Goal: Task Accomplishment & Management: Complete application form

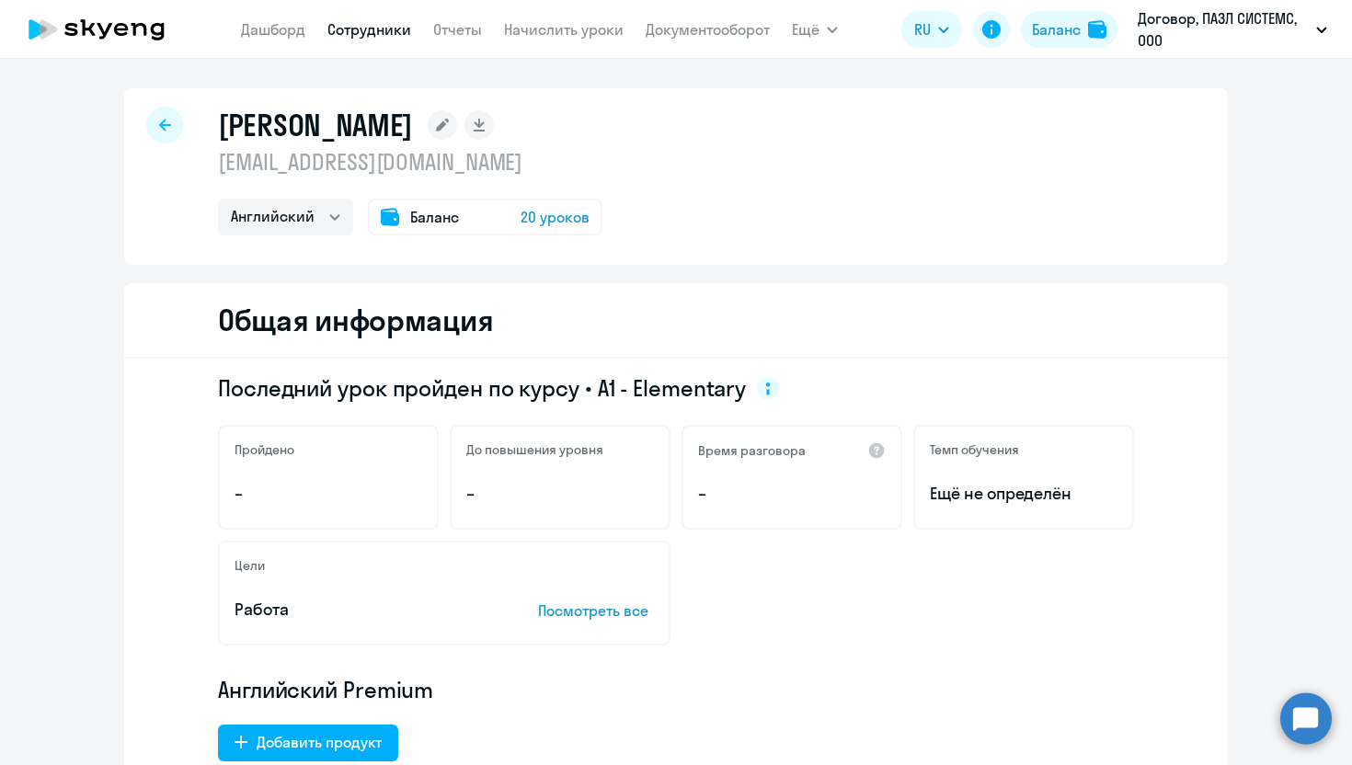
select select "english"
click at [121, 29] on icon at bounding box center [121, 29] width 14 height 13
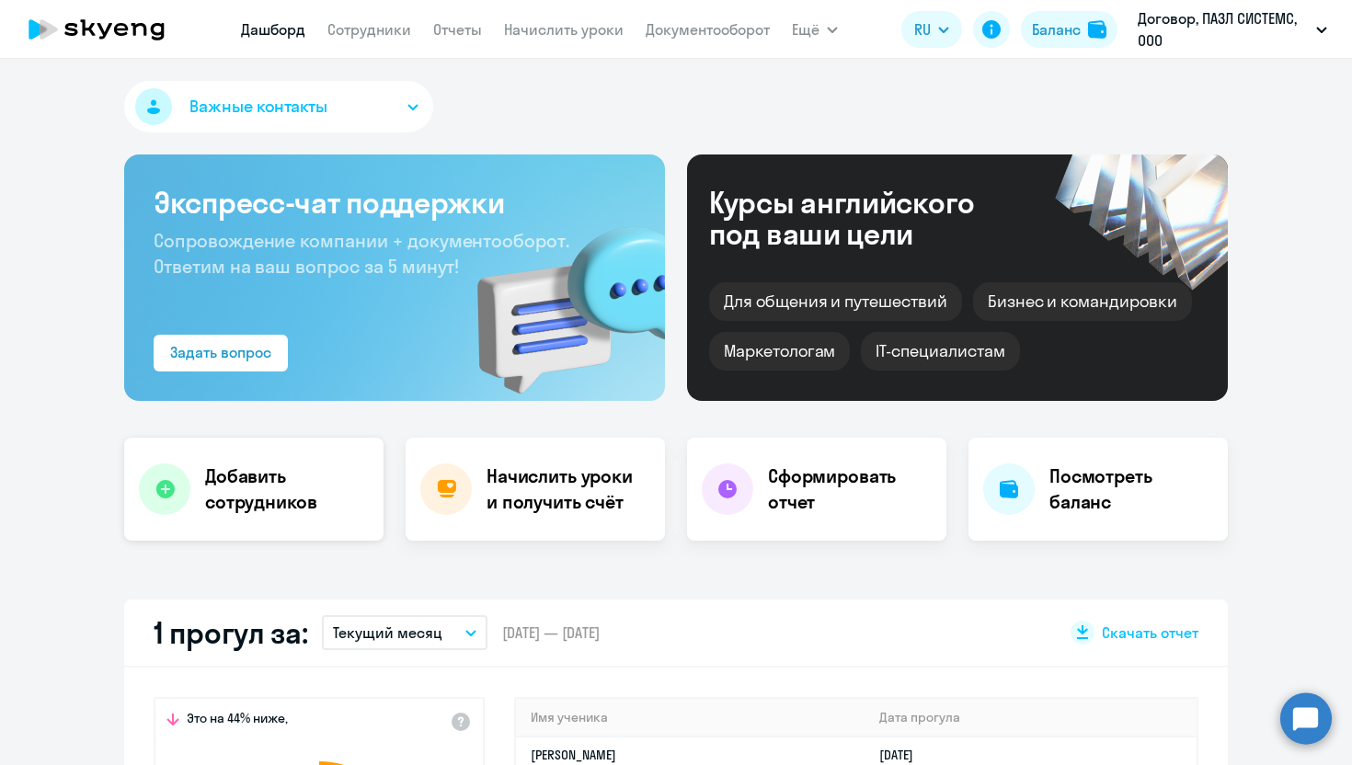
scroll to position [373, 0]
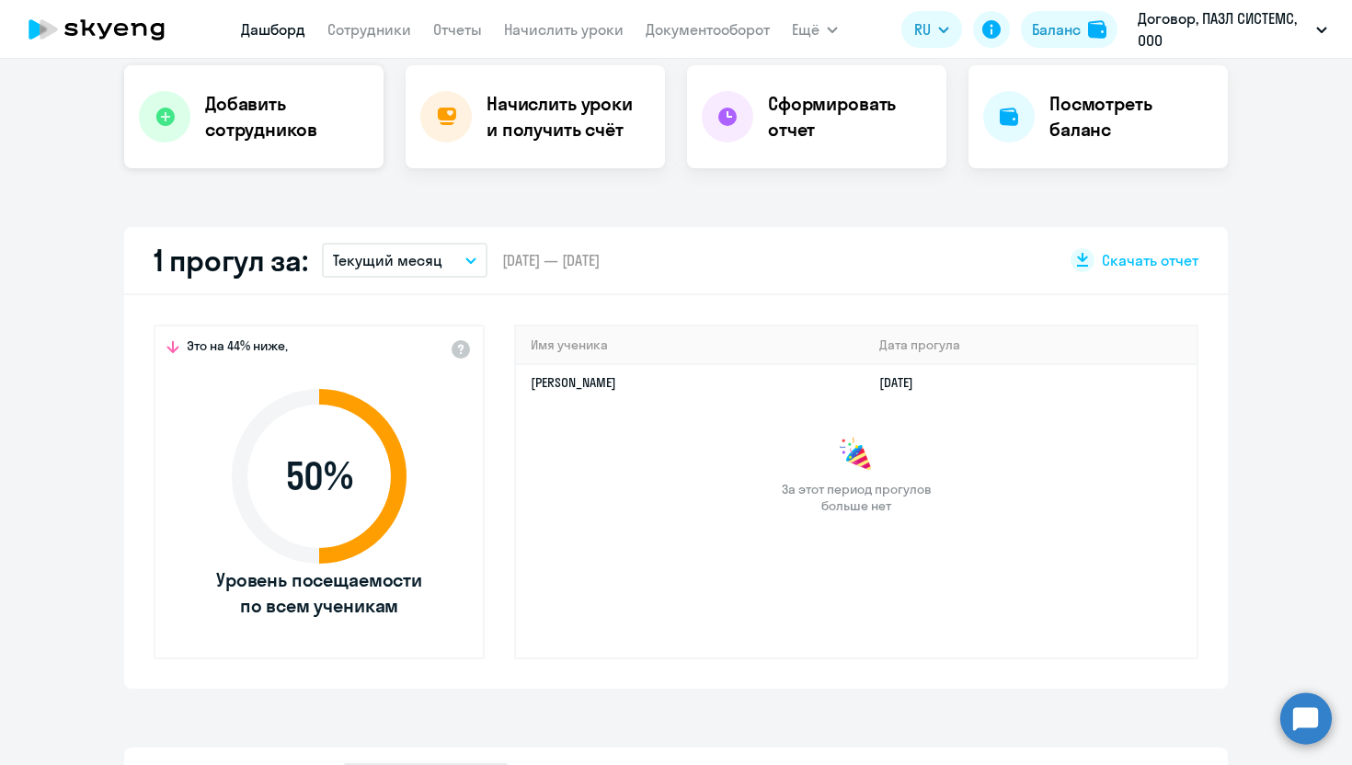
select select "30"
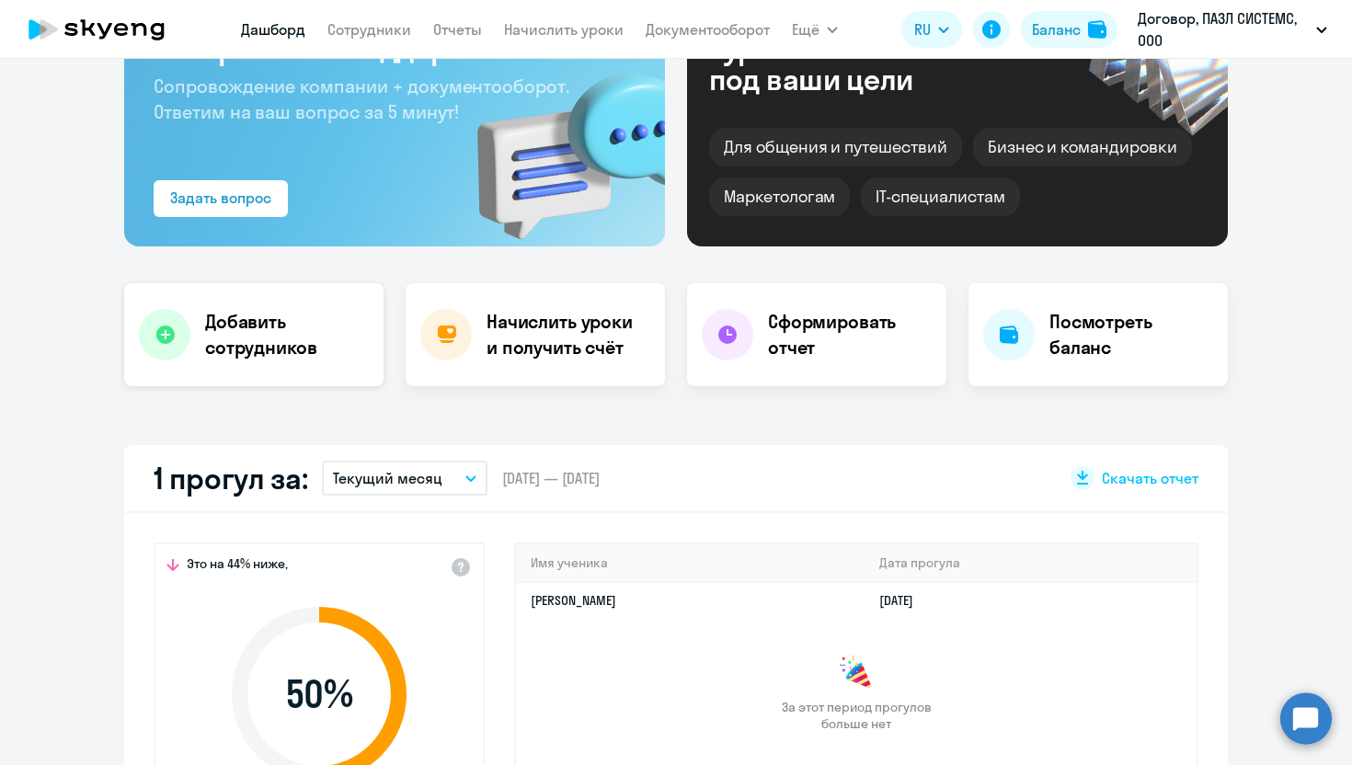
scroll to position [0, 0]
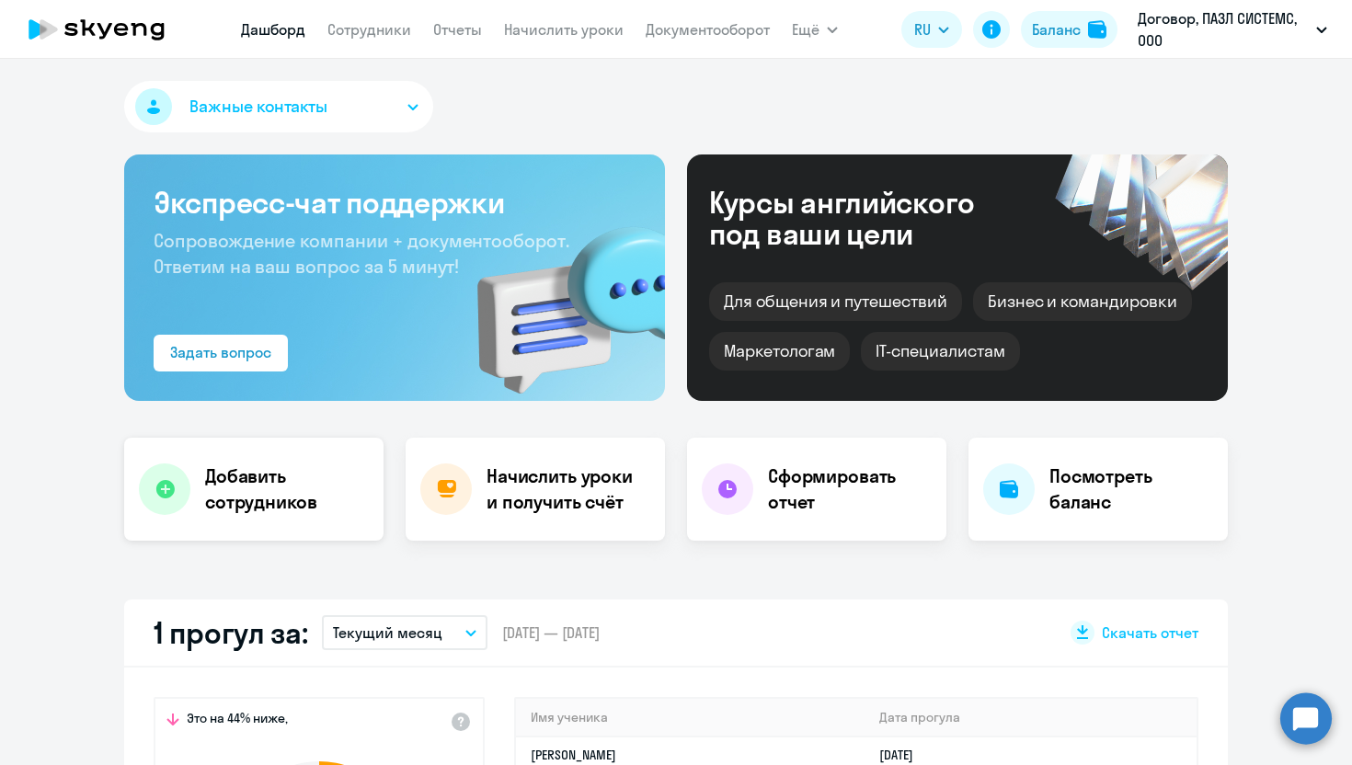
click at [330, 486] on h4 "Добавить сотрудников" at bounding box center [287, 490] width 164 height 52
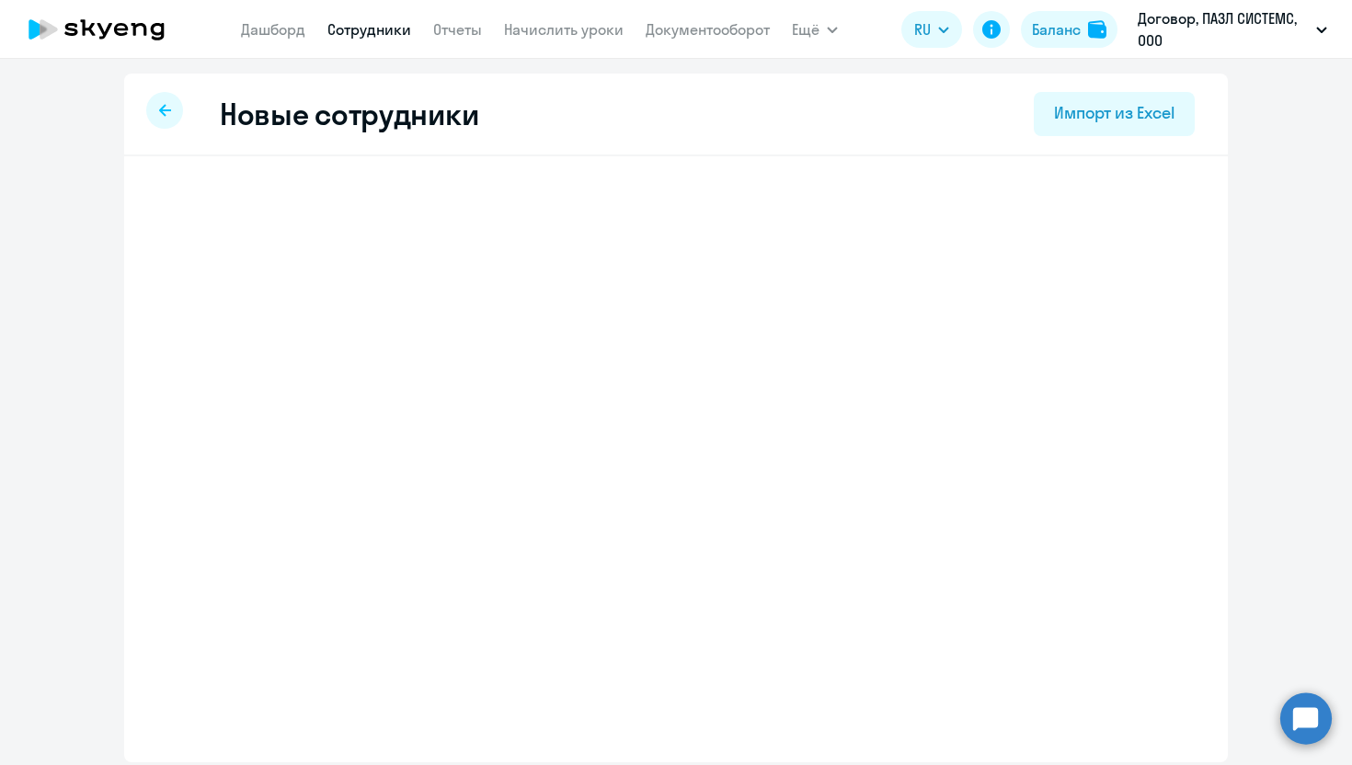
select select "english_adult_not_native_speaker"
select select "3"
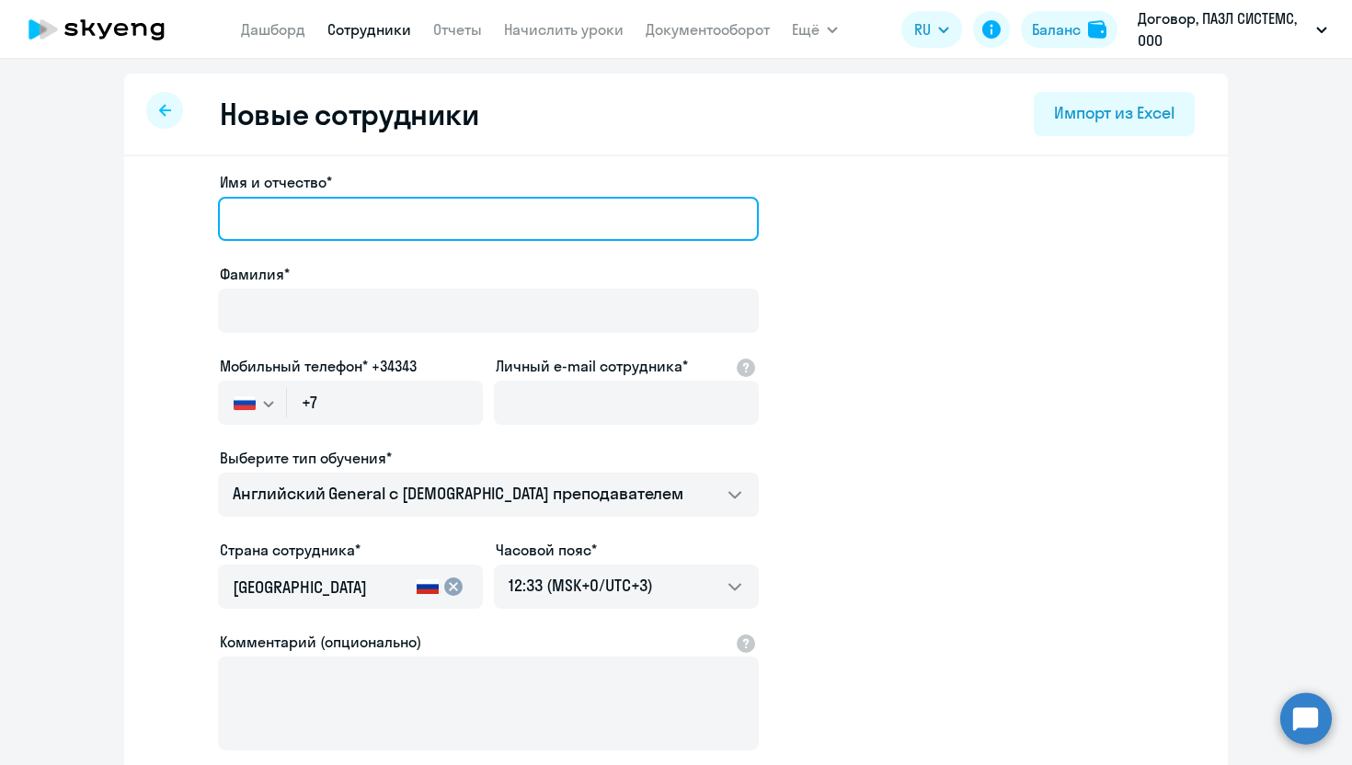
click at [570, 210] on input "Имя и отчество*" at bounding box center [488, 219] width 541 height 44
paste input "[PERSON_NAME]"
type input "[PERSON_NAME]"
click at [270, 221] on input "[PERSON_NAME]" at bounding box center [488, 219] width 541 height 44
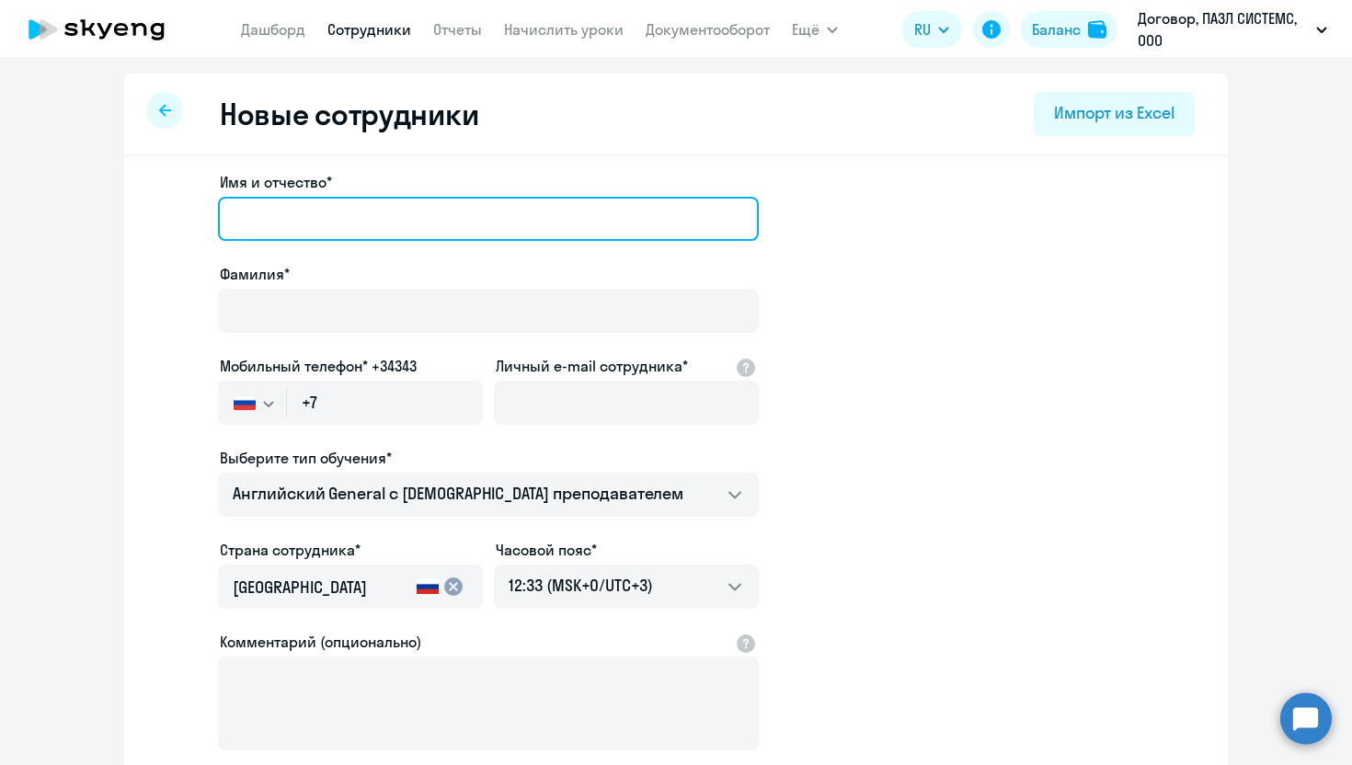
paste input "[PERSON_NAME]"
drag, startPoint x: 310, startPoint y: 216, endPoint x: 174, endPoint y: 216, distance: 136.1
click at [174, 216] on app-new-student-form "Имя и отчество* [PERSON_NAME]* Мобильный телефон* +34343 [GEOGRAPHIC_DATA] +7 […" at bounding box center [676, 499] width 1045 height 656
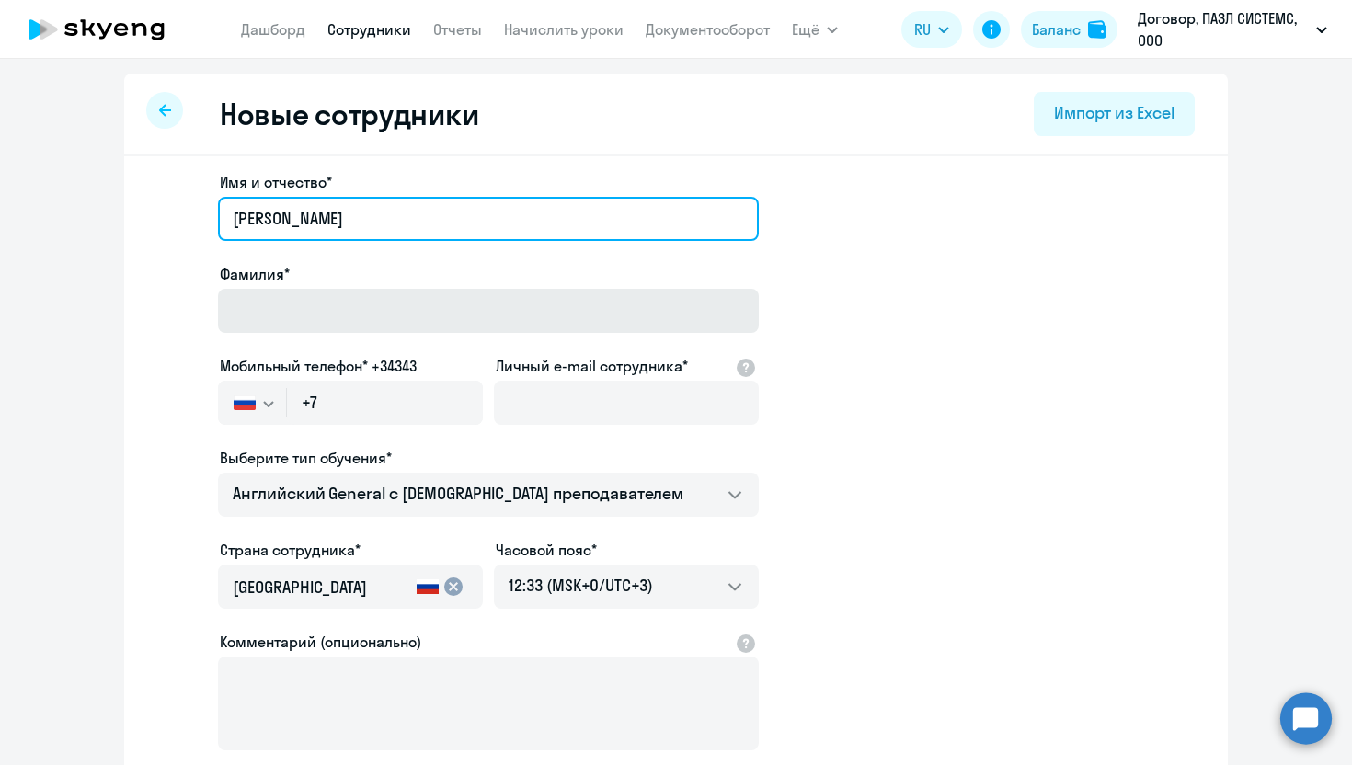
type input "[PERSON_NAME]"
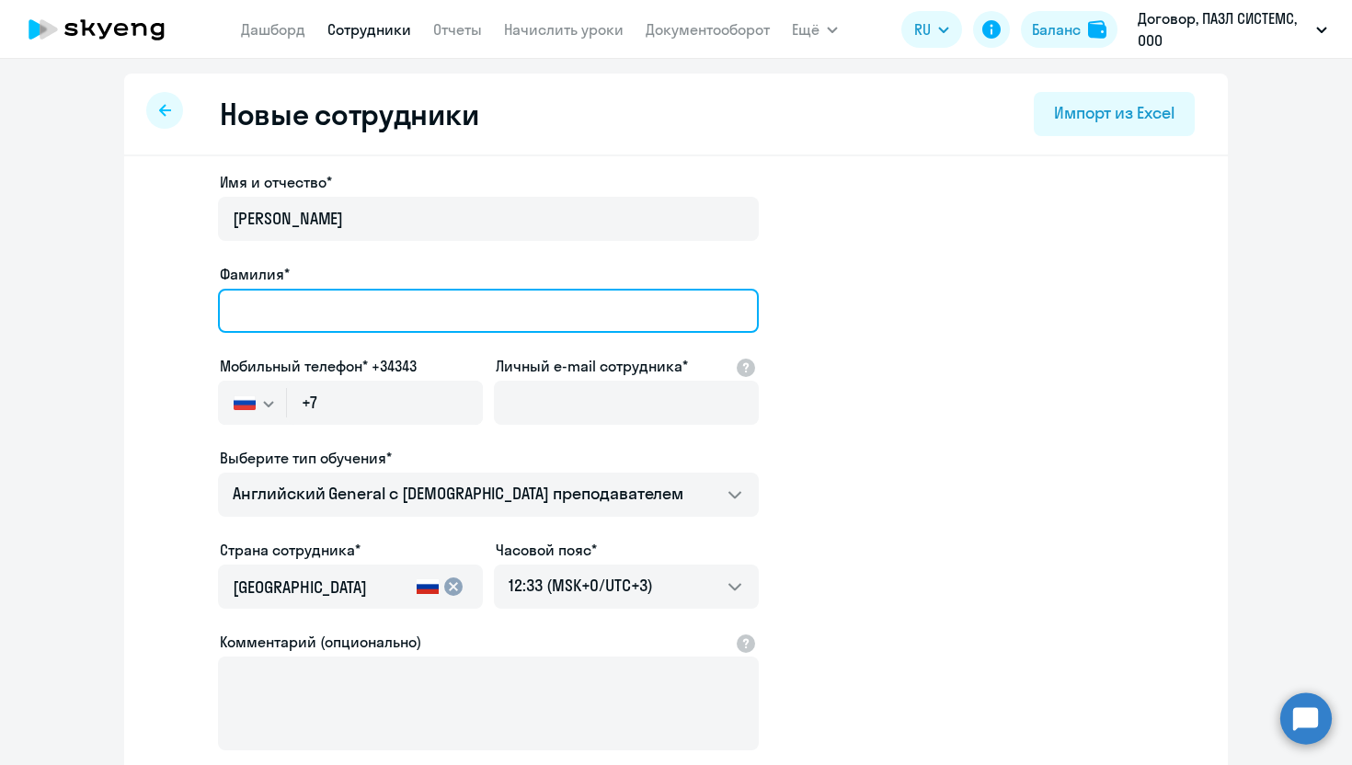
click at [275, 309] on input "Фамилия*" at bounding box center [488, 311] width 541 height 44
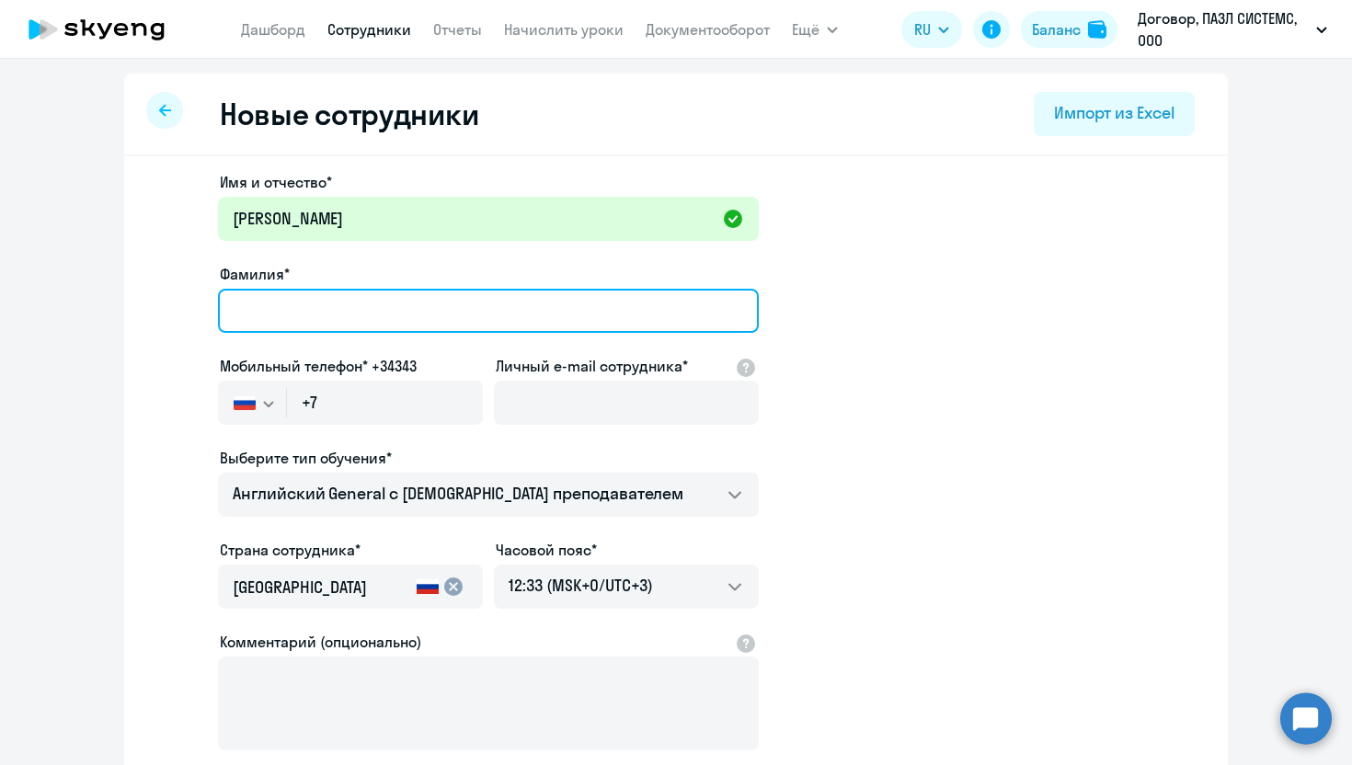
paste input "[PERSON_NAME]"
type input "[PERSON_NAME]"
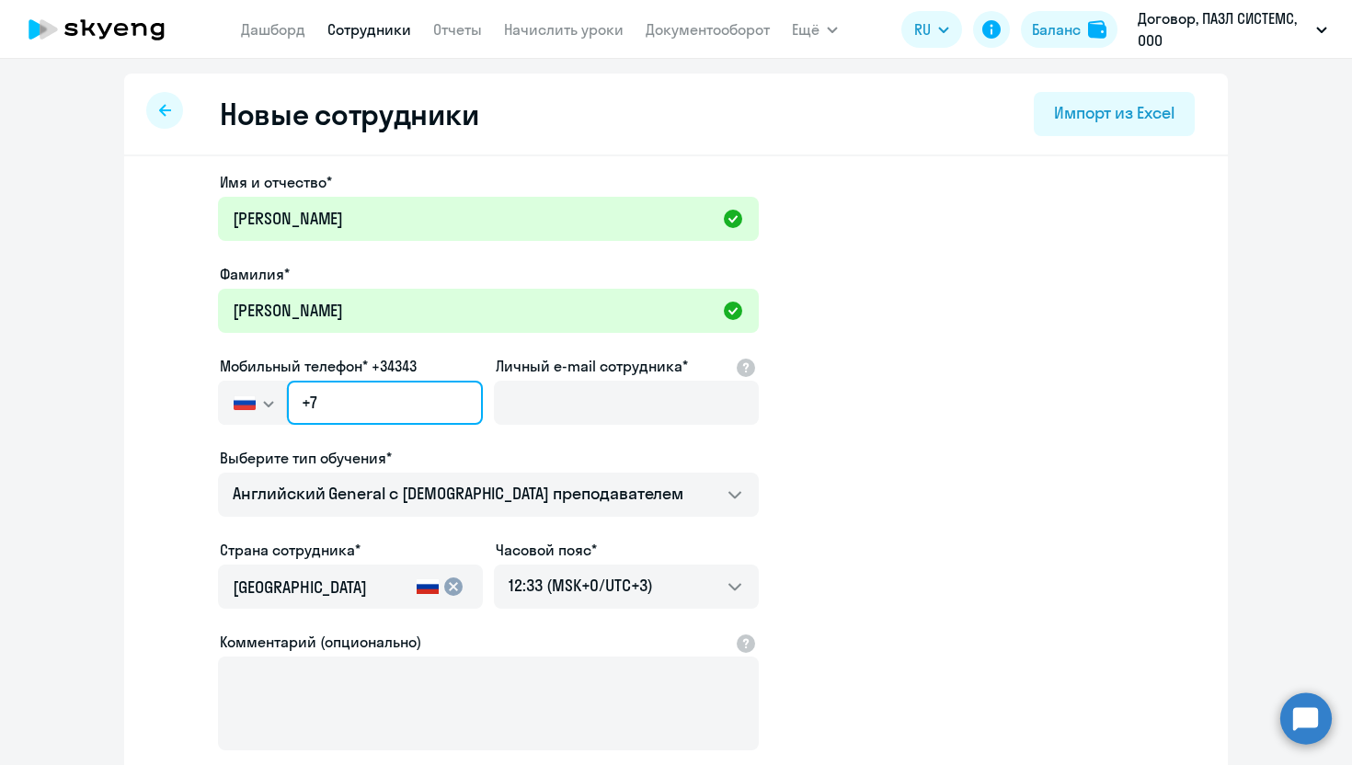
click at [377, 408] on input "+7" at bounding box center [385, 403] width 196 height 44
paste input "[PHONE_NUMBER]"
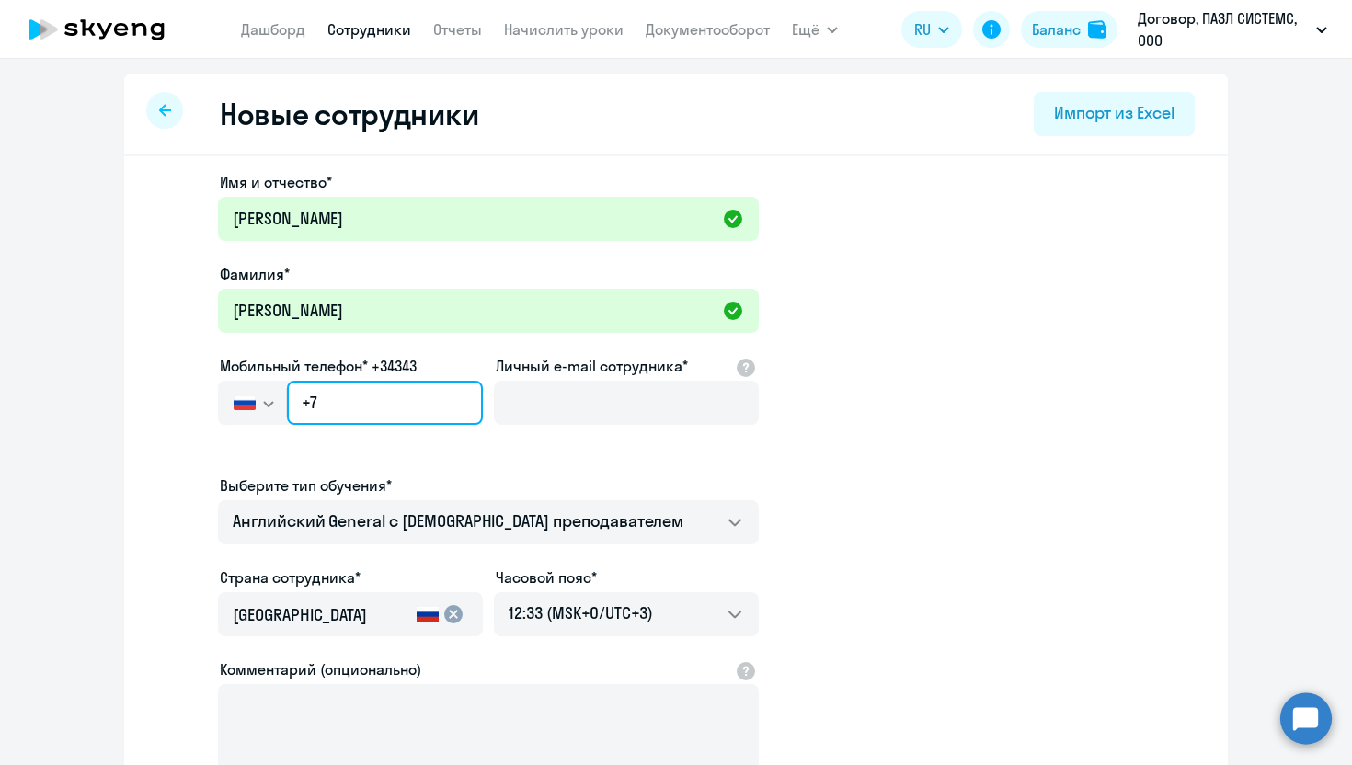
type input "[PHONE_NUMBER]"
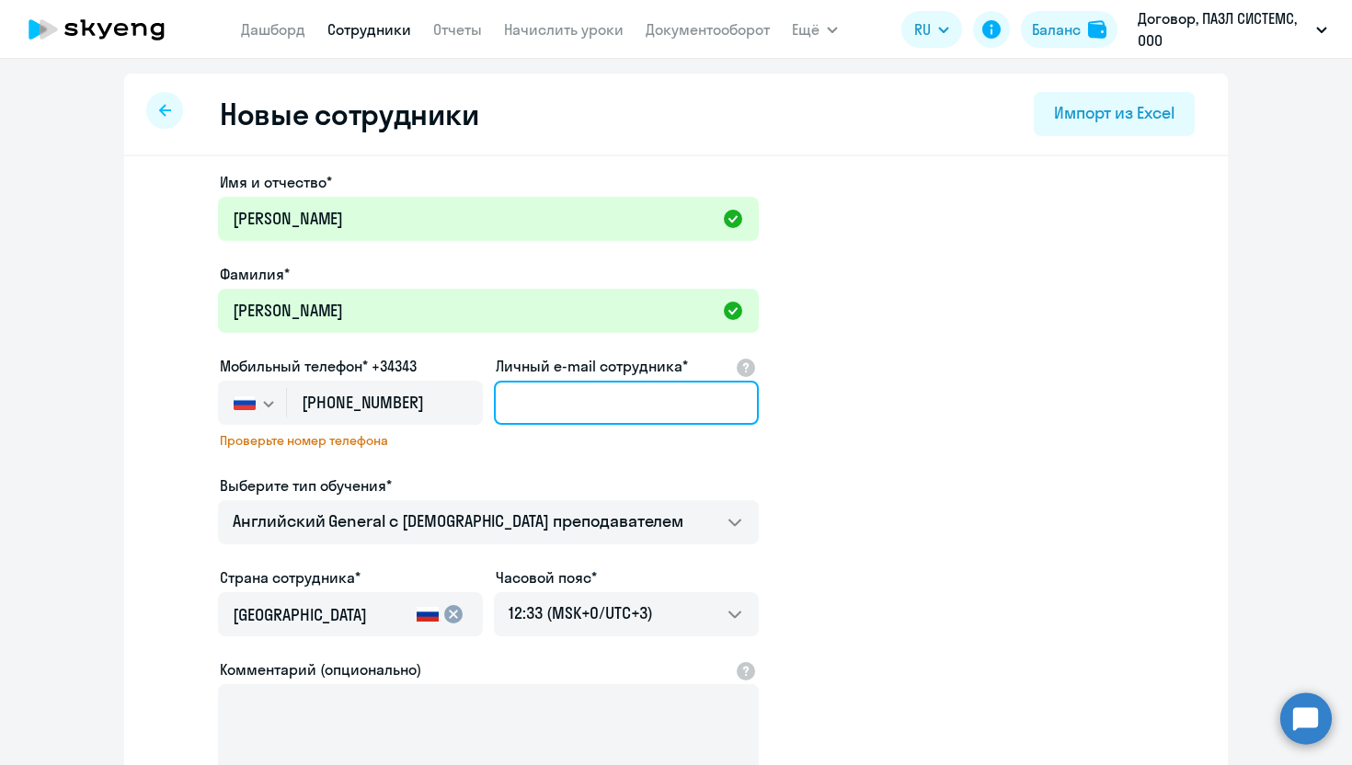
click at [584, 407] on input "Личный e-mail сотрудника*" at bounding box center [626, 403] width 265 height 44
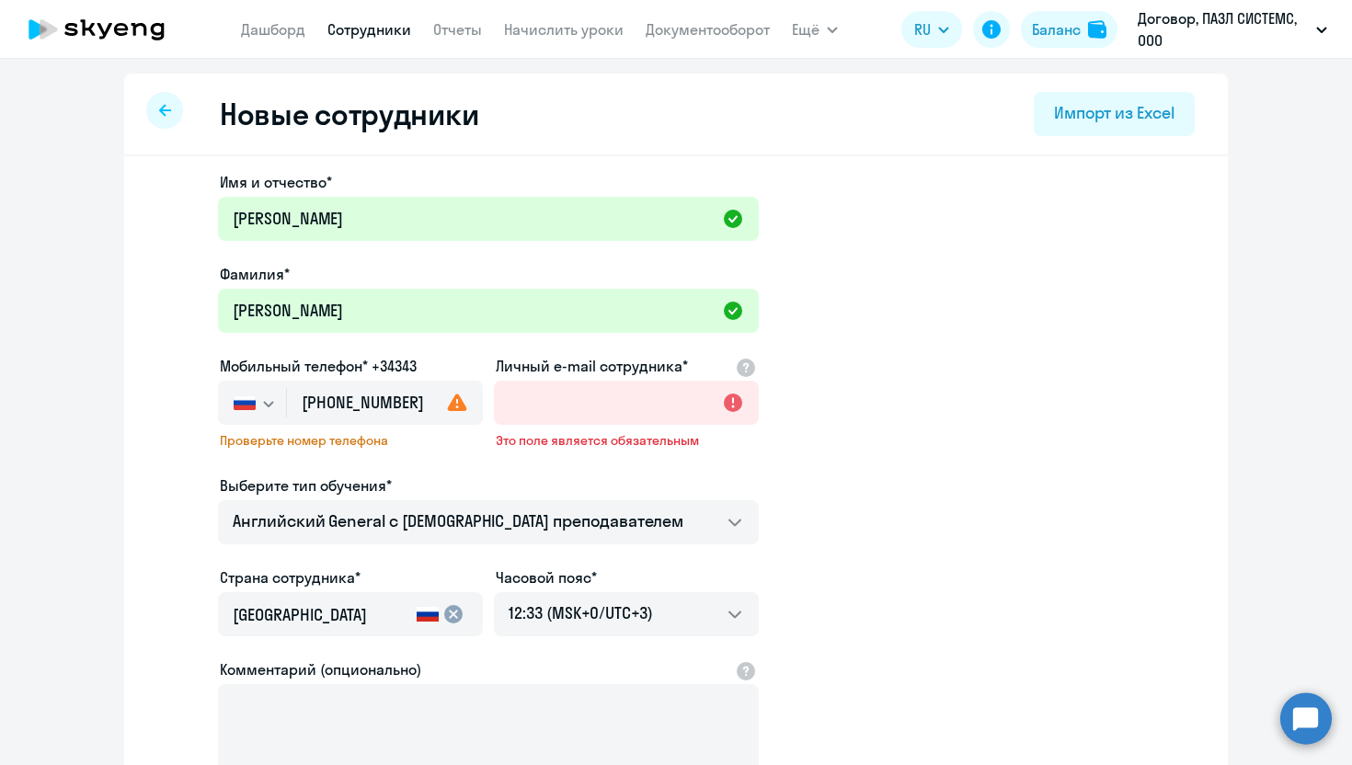
click at [460, 404] on use at bounding box center [457, 402] width 19 height 17
click at [540, 410] on input "Личный e-mail сотрудника*" at bounding box center [626, 403] width 265 height 44
click at [622, 404] on input "Личный e-mail сотрудника*" at bounding box center [626, 403] width 265 height 44
paste input "[EMAIL_ADDRESS][DOMAIN_NAME]"
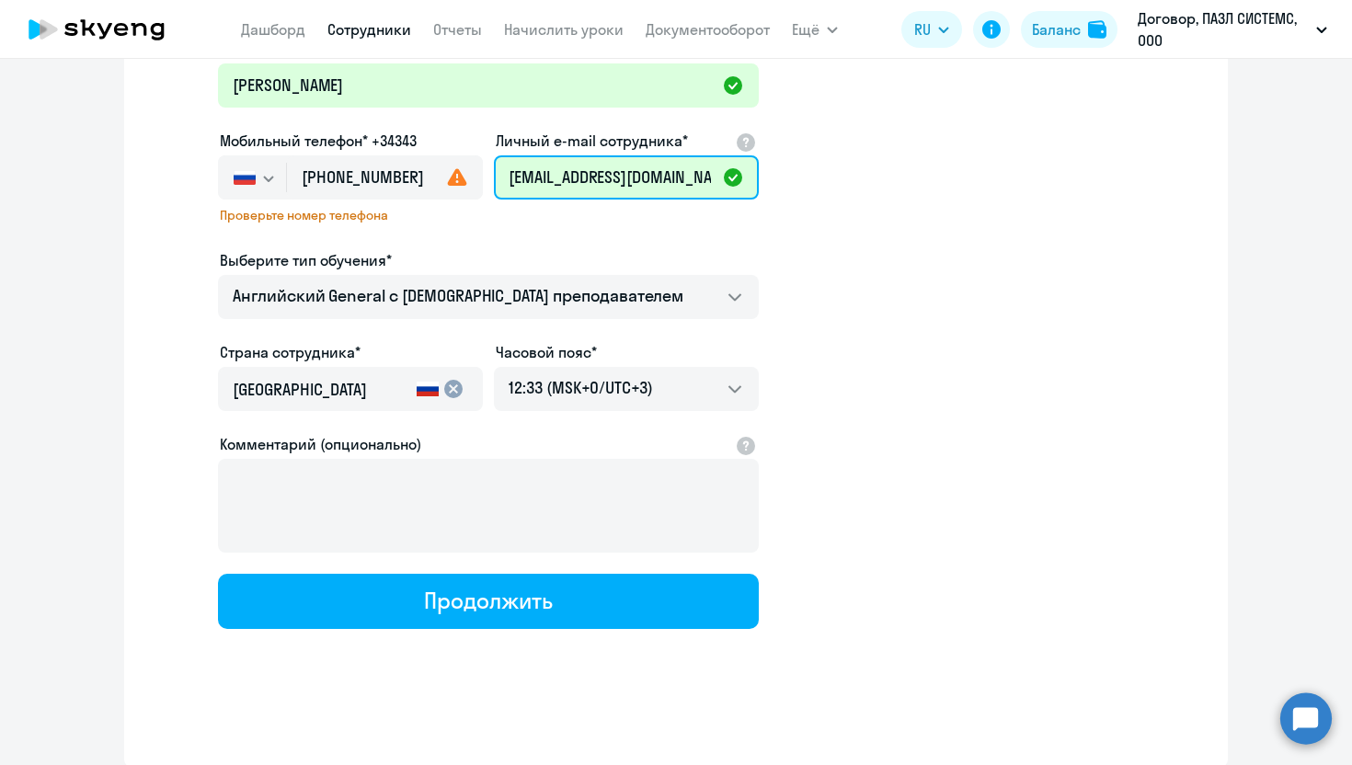
scroll to position [226, 0]
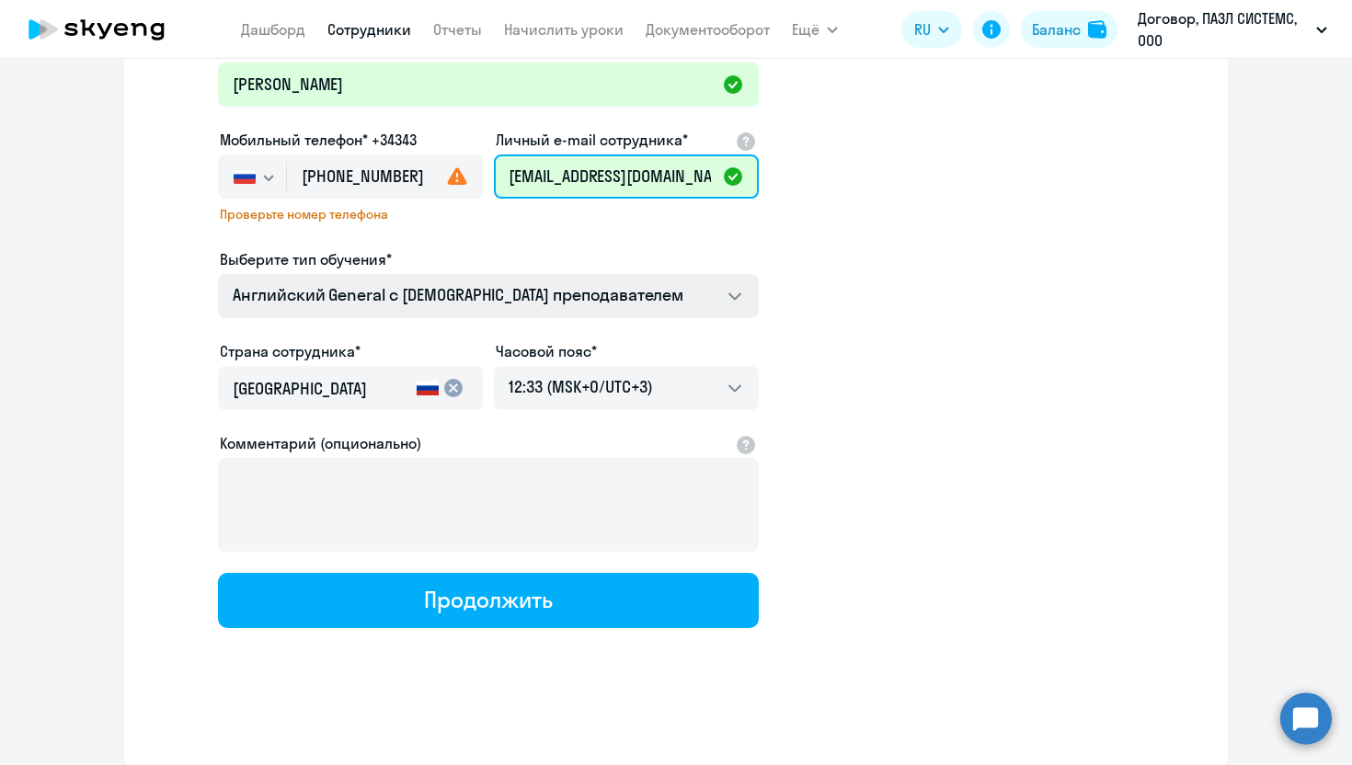
type input "[EMAIL_ADDRESS][DOMAIN_NAME]"
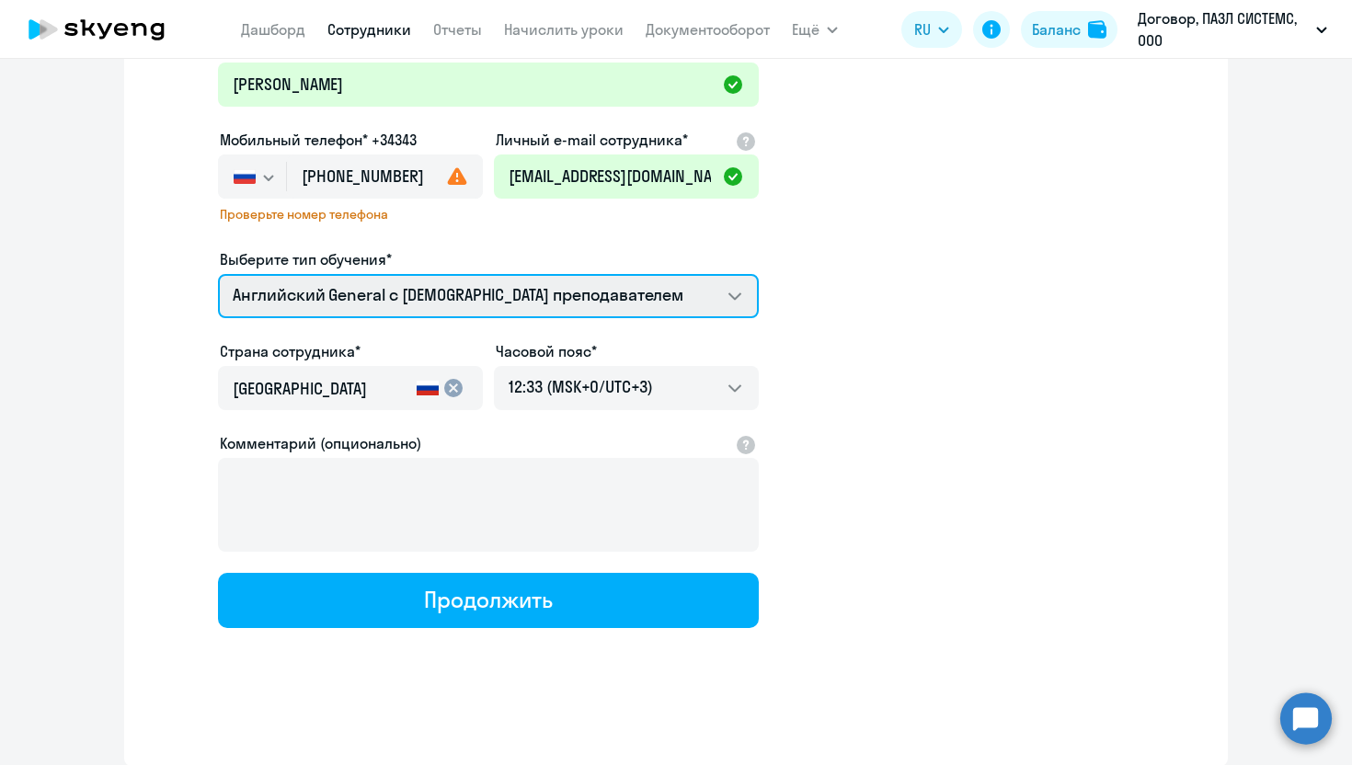
click at [527, 287] on select "Премиум [DEMOGRAPHIC_DATA] с русскоговорящим преподавателем Английский General …" at bounding box center [488, 296] width 541 height 44
select select "english_adult_not_native_speaker_premium"
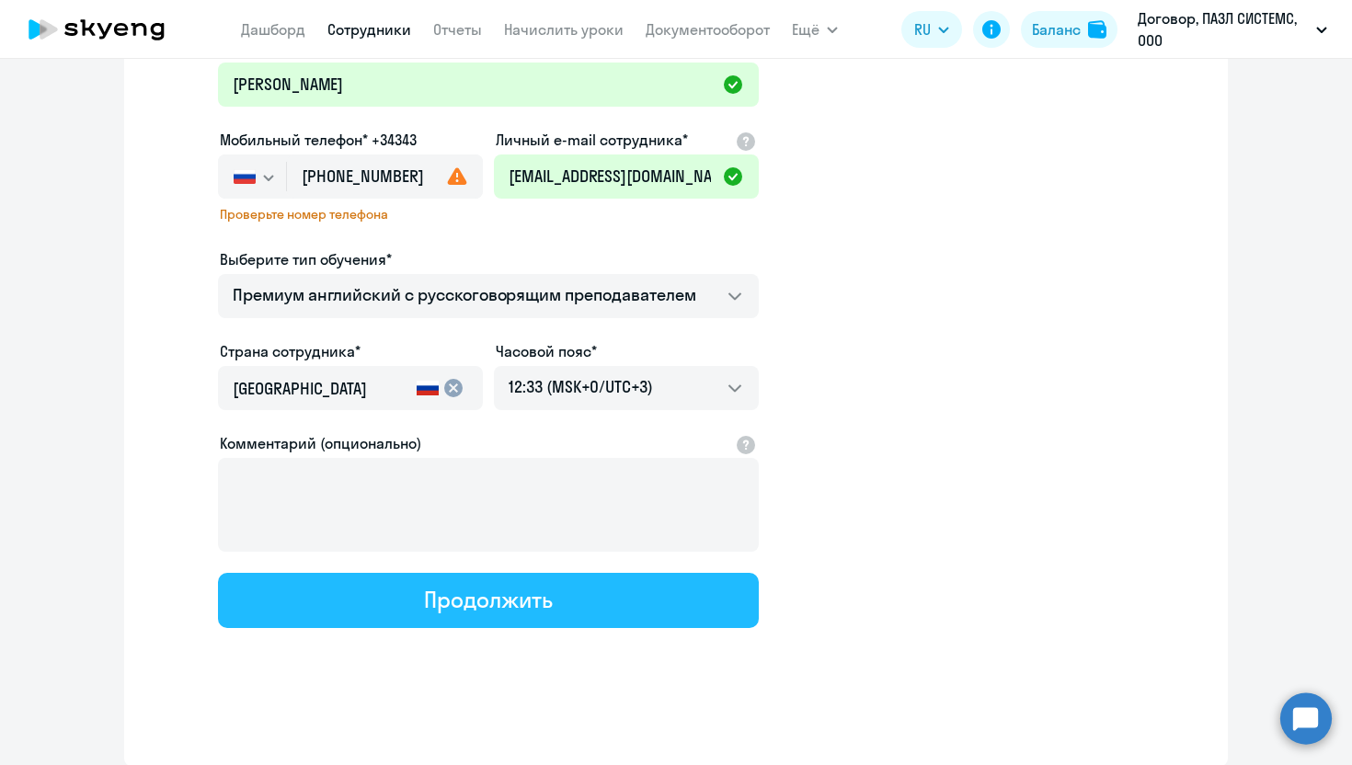
click at [488, 600] on div "Продолжить" at bounding box center [488, 599] width 128 height 29
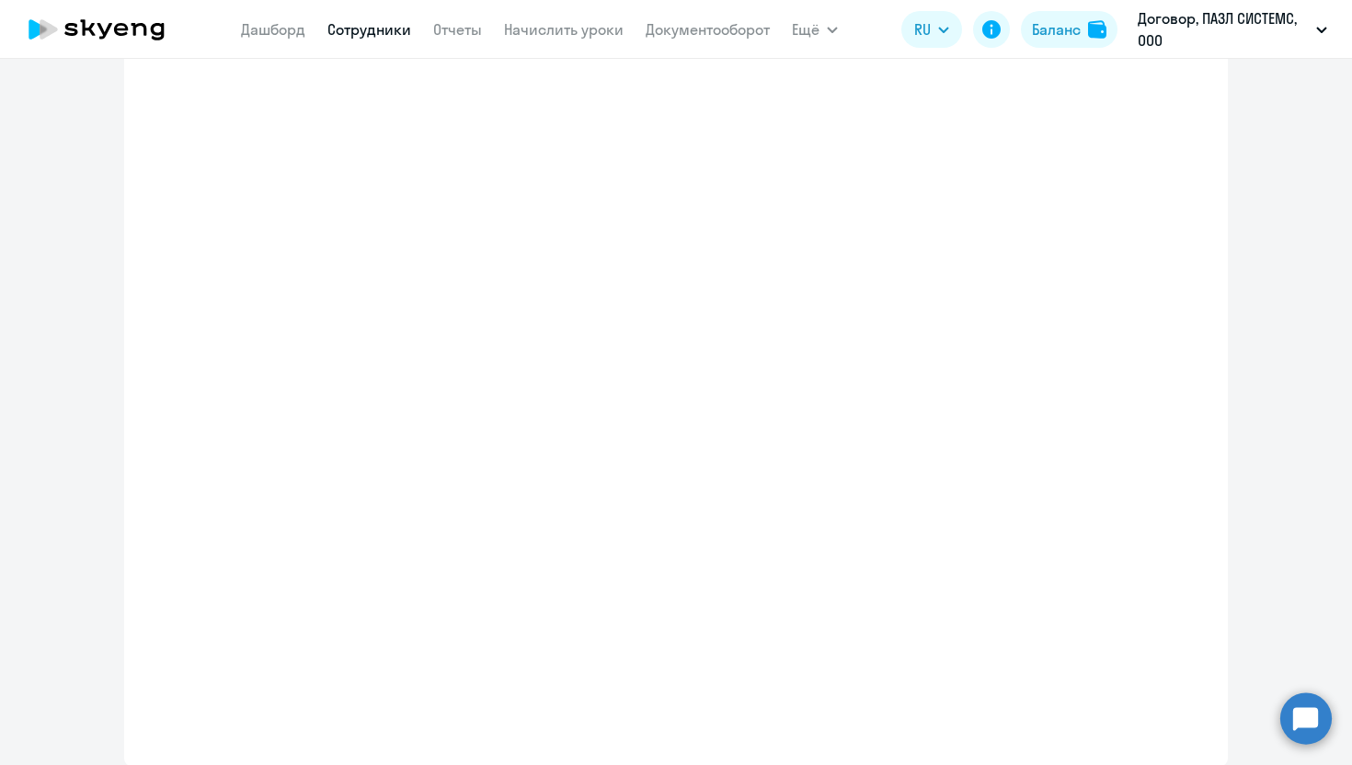
select select "english_adult_not_native_speaker_premium"
select select "3"
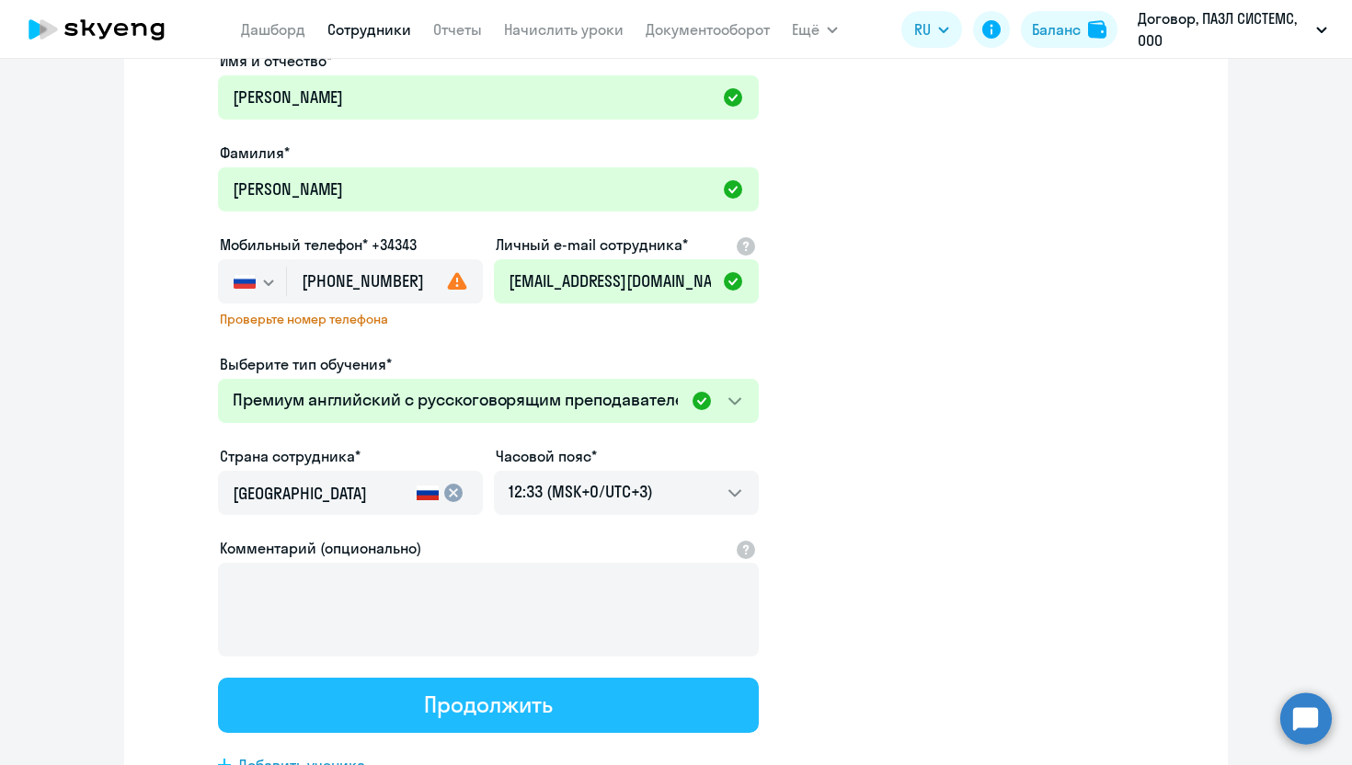
scroll to position [0, 0]
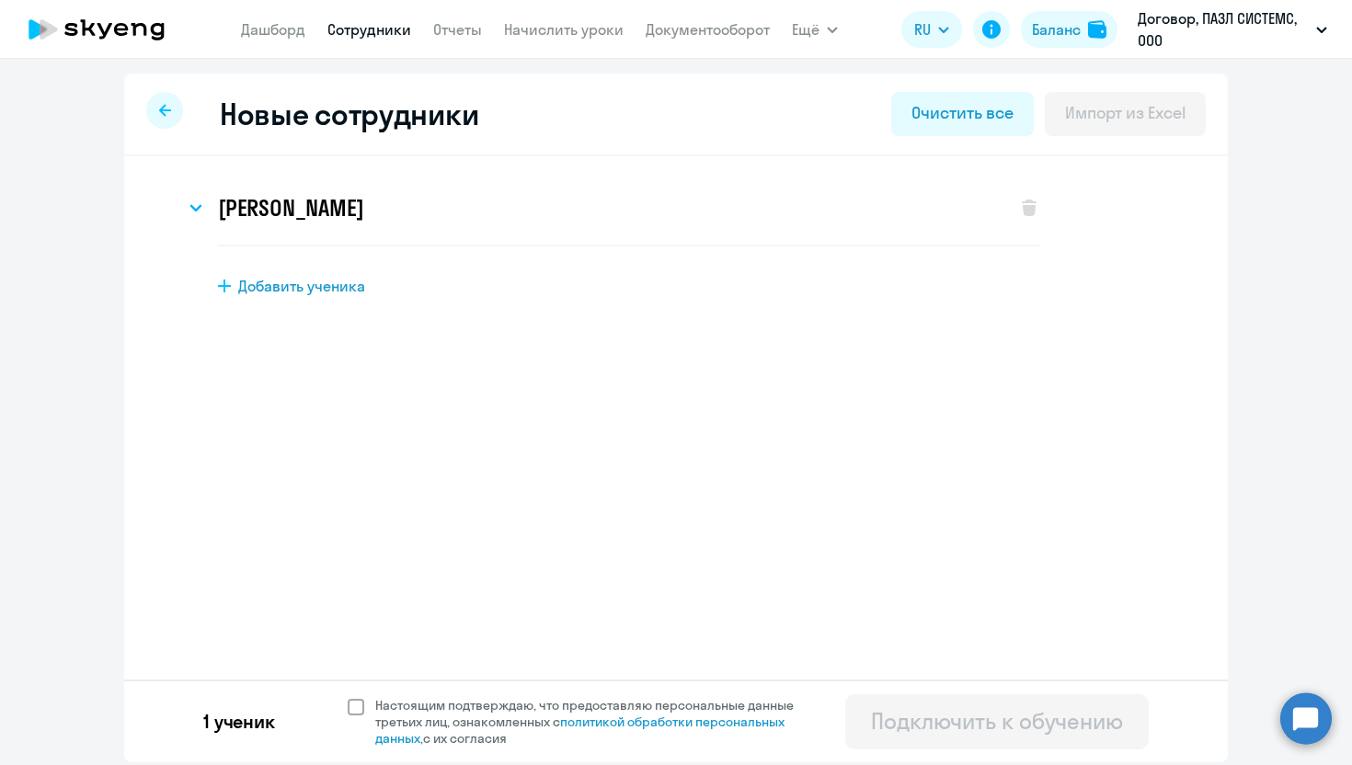
click at [356, 708] on span at bounding box center [356, 707] width 17 height 17
click at [348, 697] on input "Настоящим подтверждаю, что предоставляю персональные данные третьих лиц, ознако…" at bounding box center [347, 696] width 1 height 1
checkbox input "true"
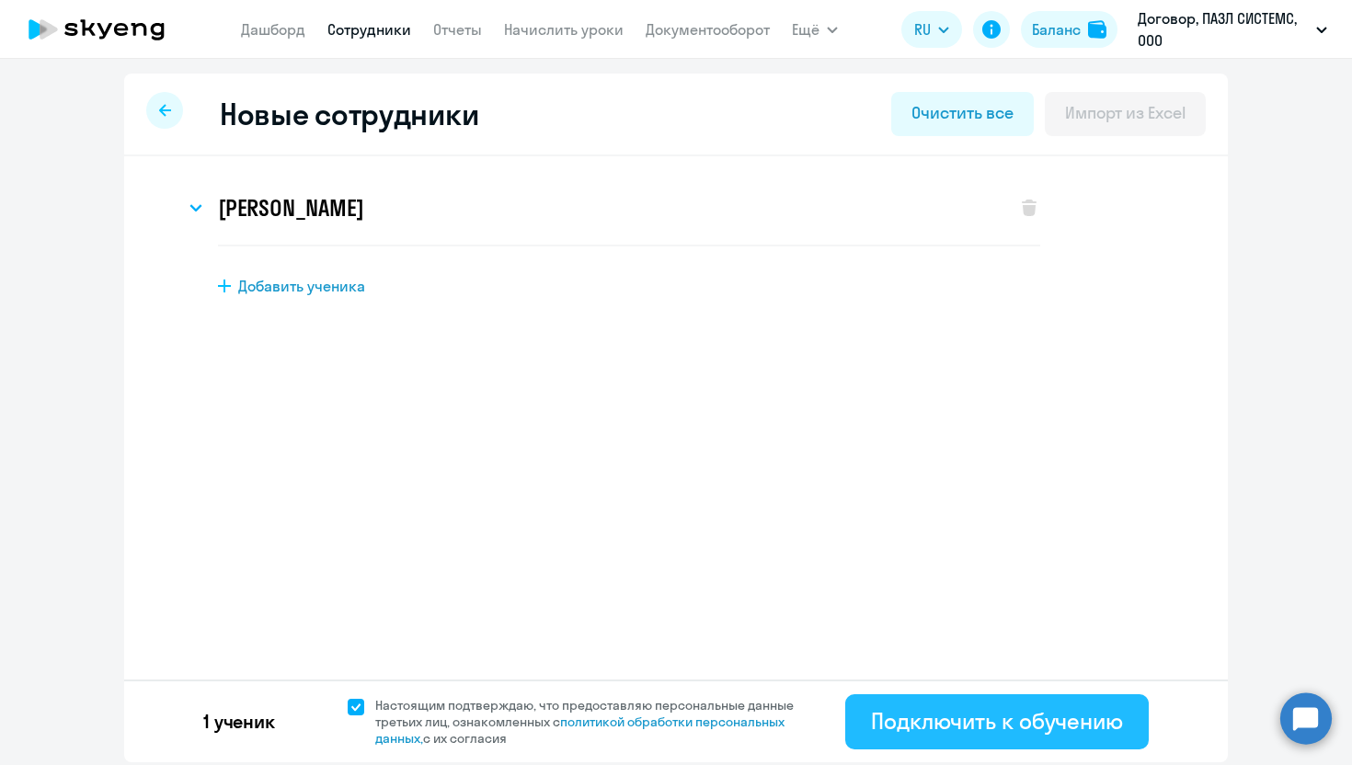
click at [1069, 716] on div "Подключить к обучению" at bounding box center [997, 720] width 252 height 29
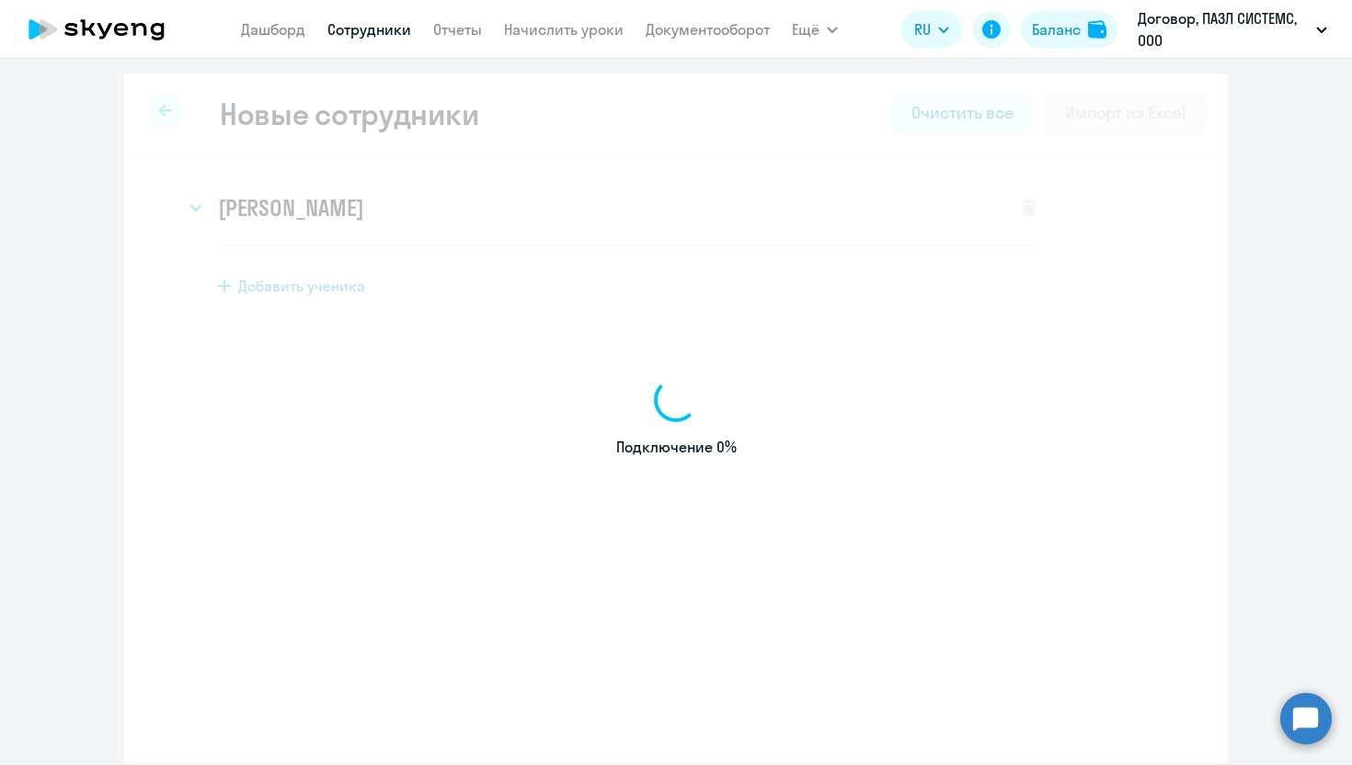
select select "english_adult_not_native_speaker"
select select "3"
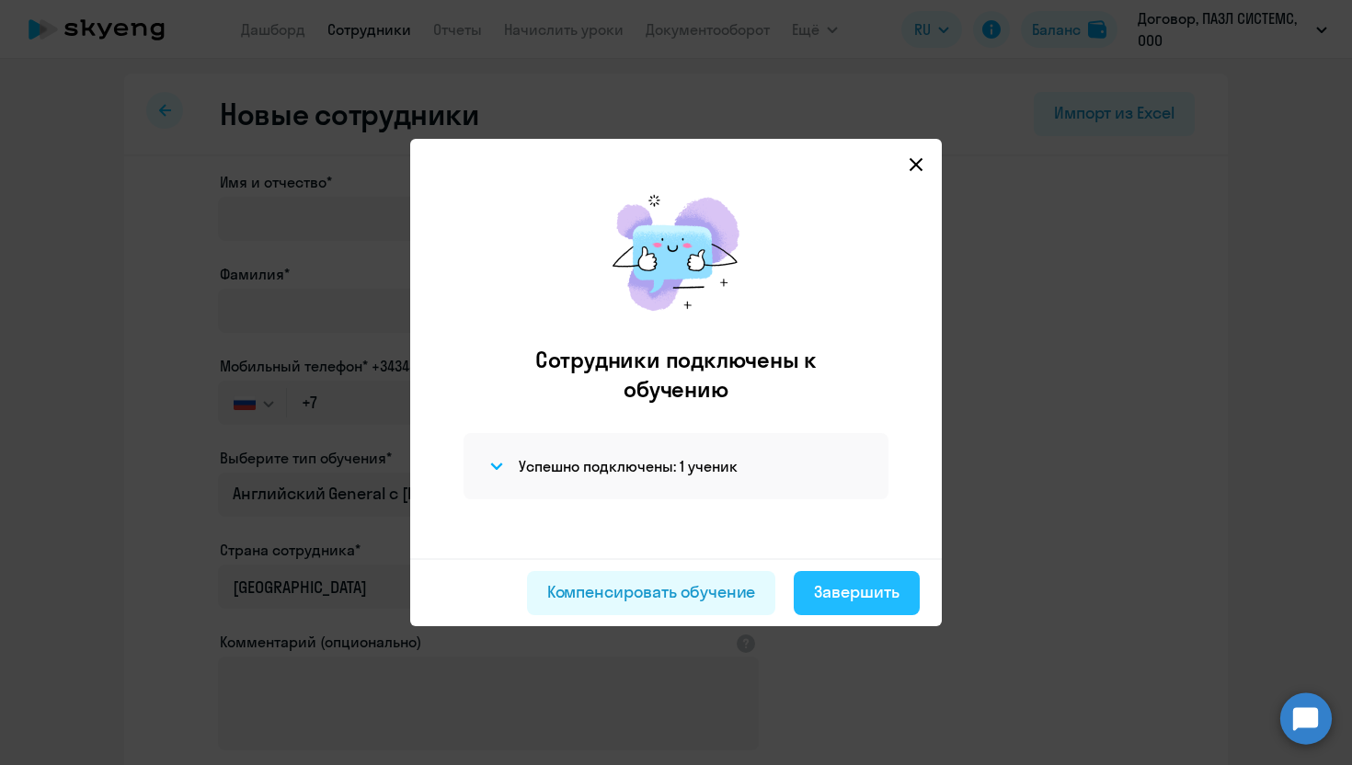
click at [876, 579] on button "Завершить" at bounding box center [857, 593] width 126 height 44
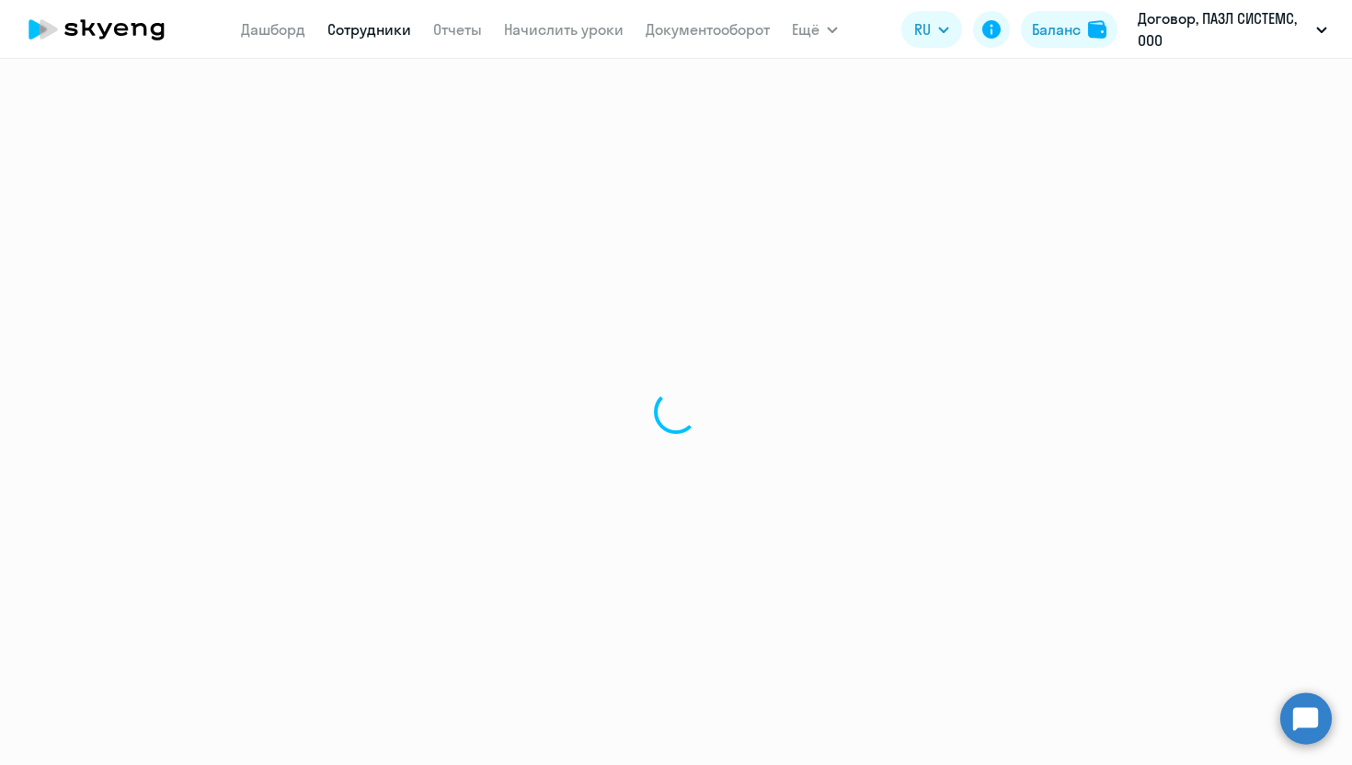
select select "30"
